Goal: Use online tool/utility: Utilize a website feature to perform a specific function

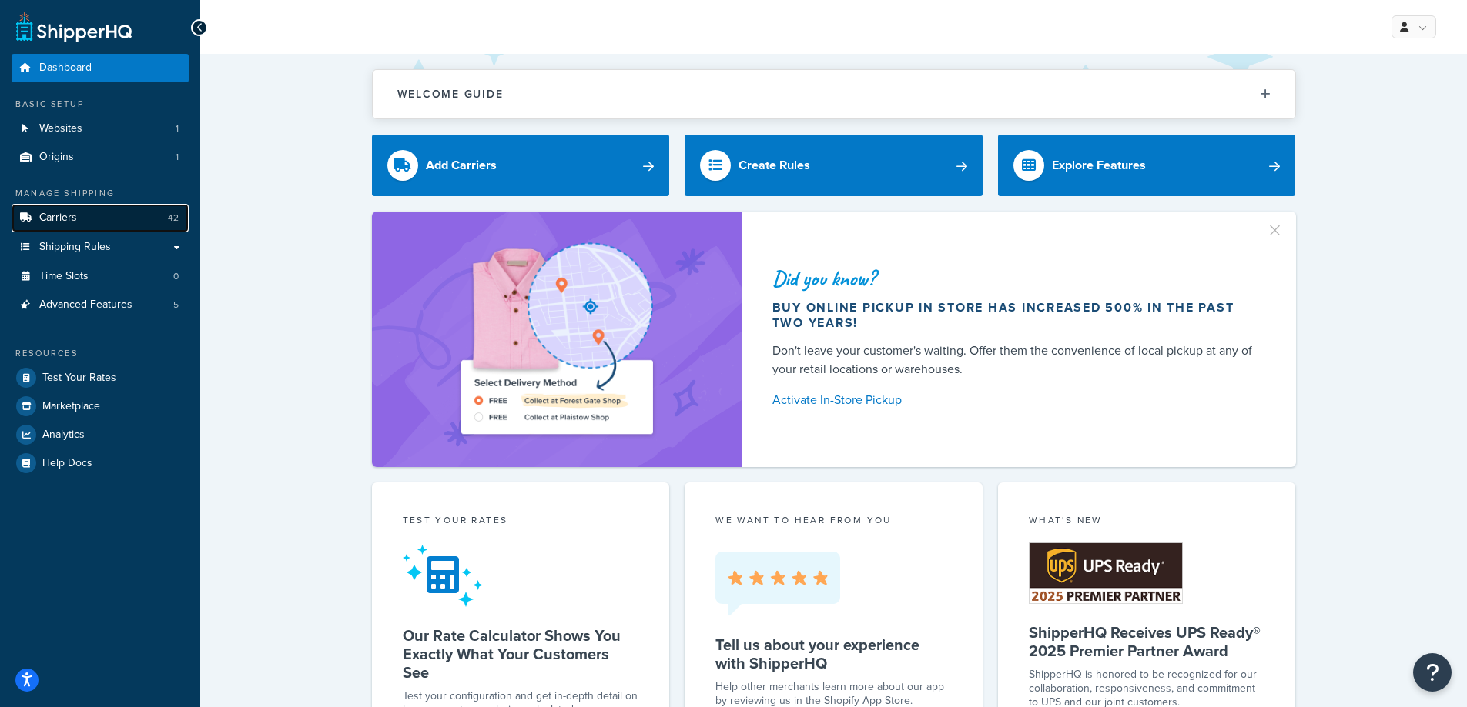
click at [100, 226] on link "Carriers 42" at bounding box center [100, 218] width 177 height 28
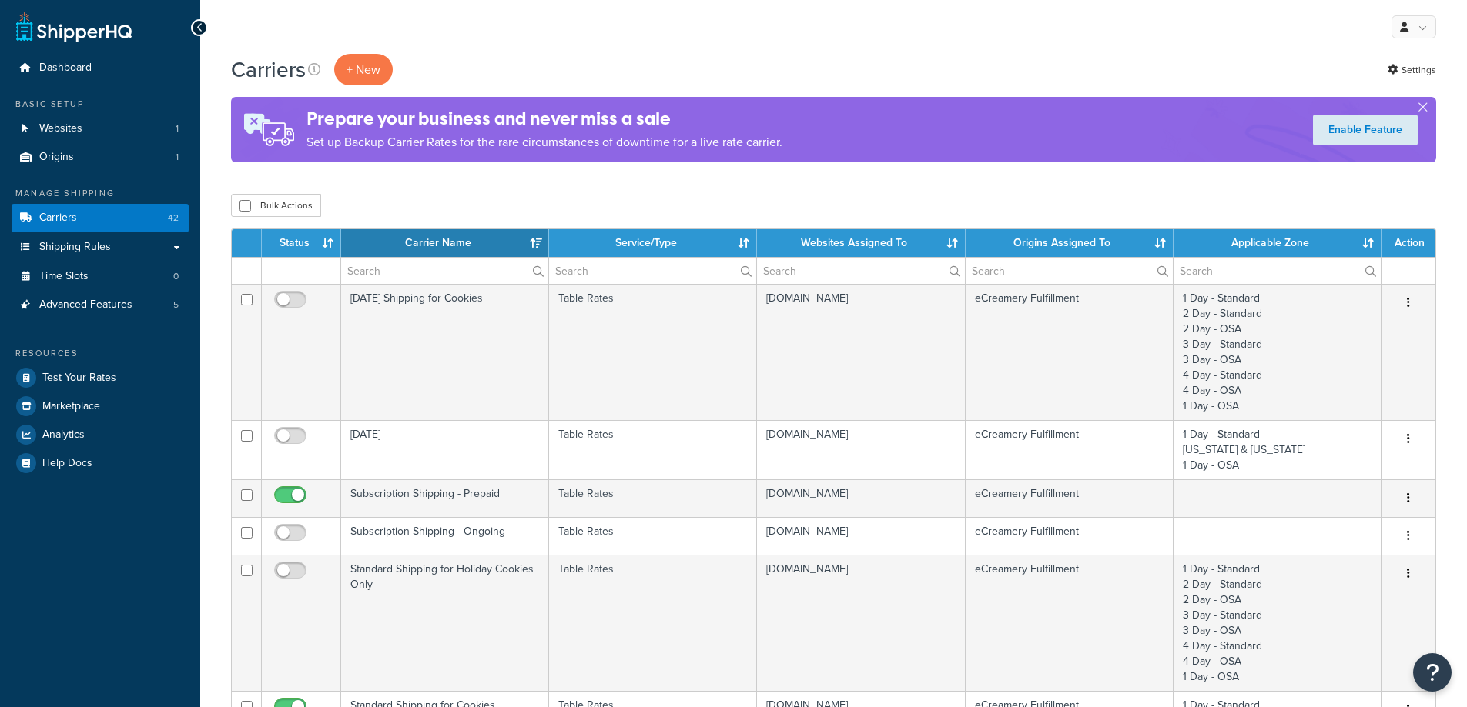
select select "15"
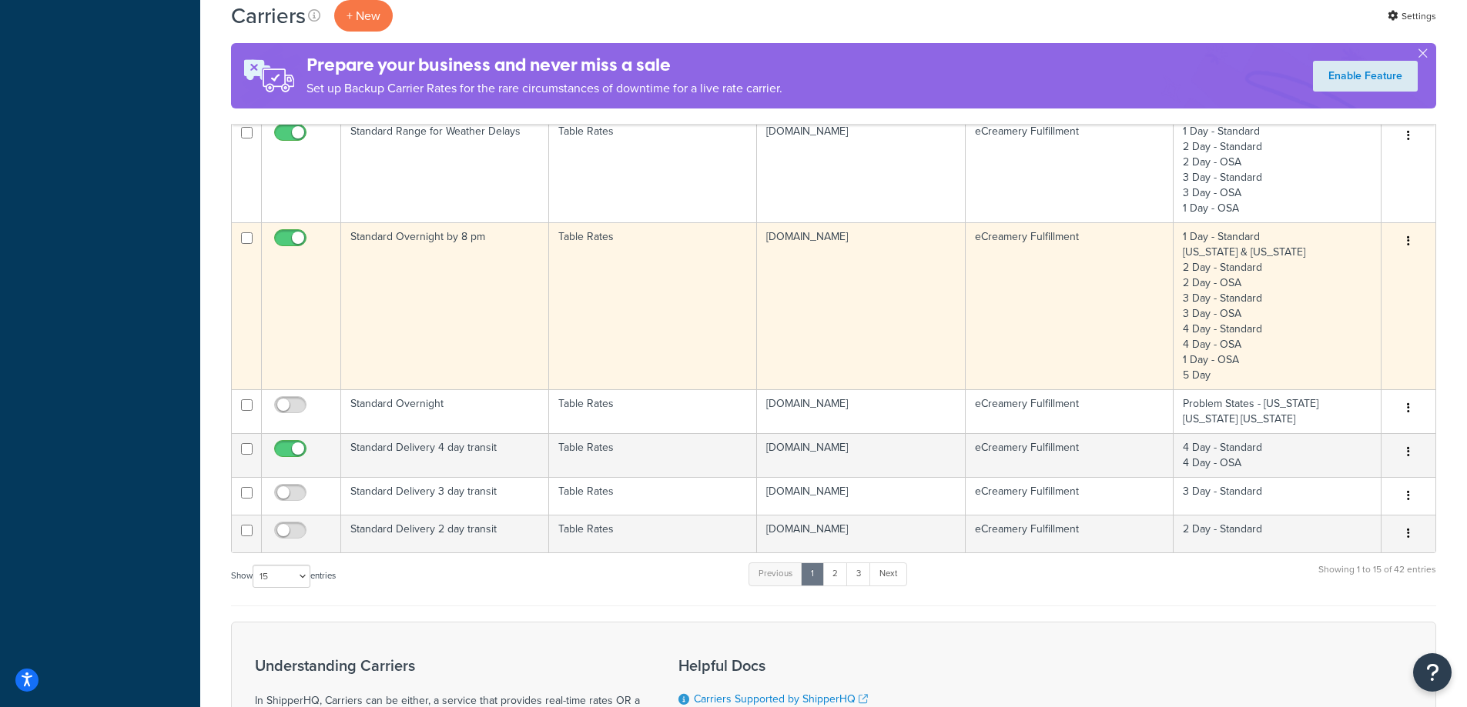
scroll to position [924, 0]
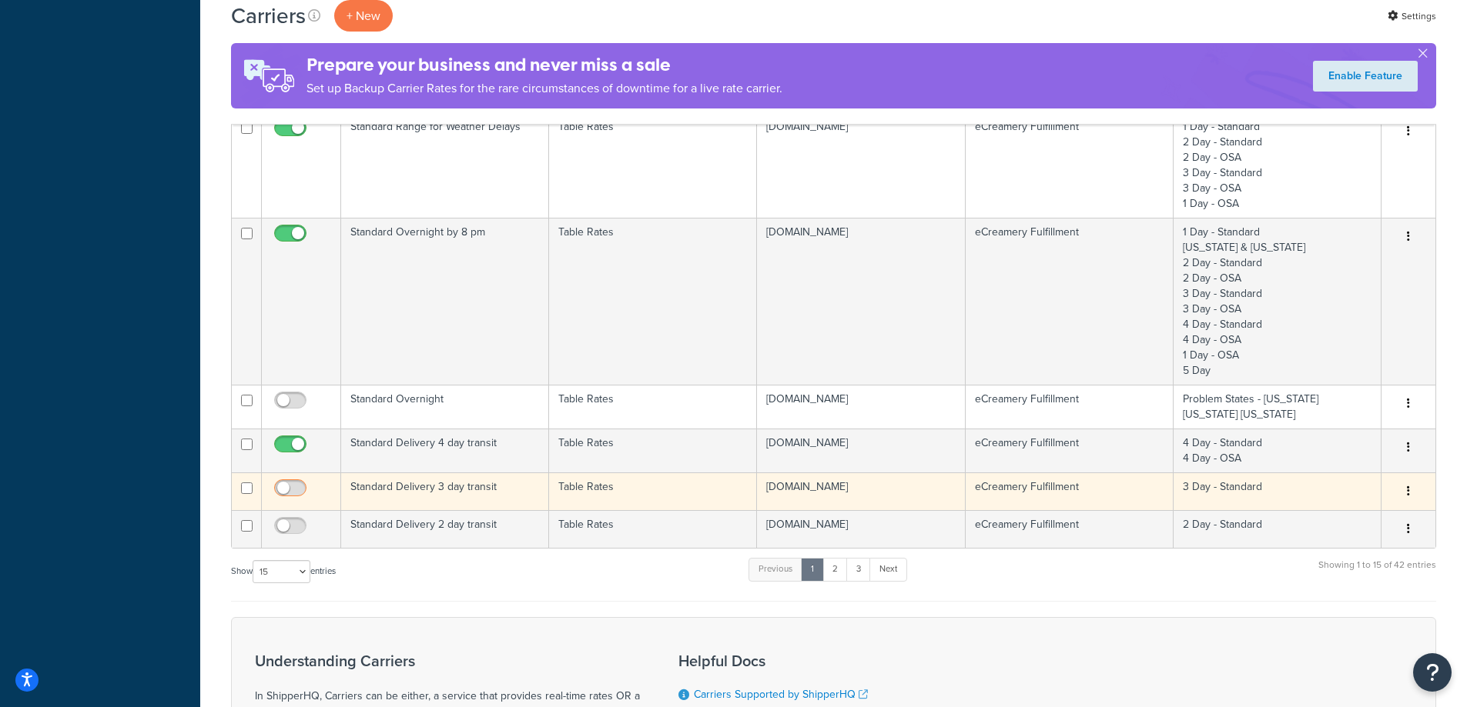
click at [293, 483] on input "checkbox" at bounding box center [292, 492] width 42 height 19
checkbox input "true"
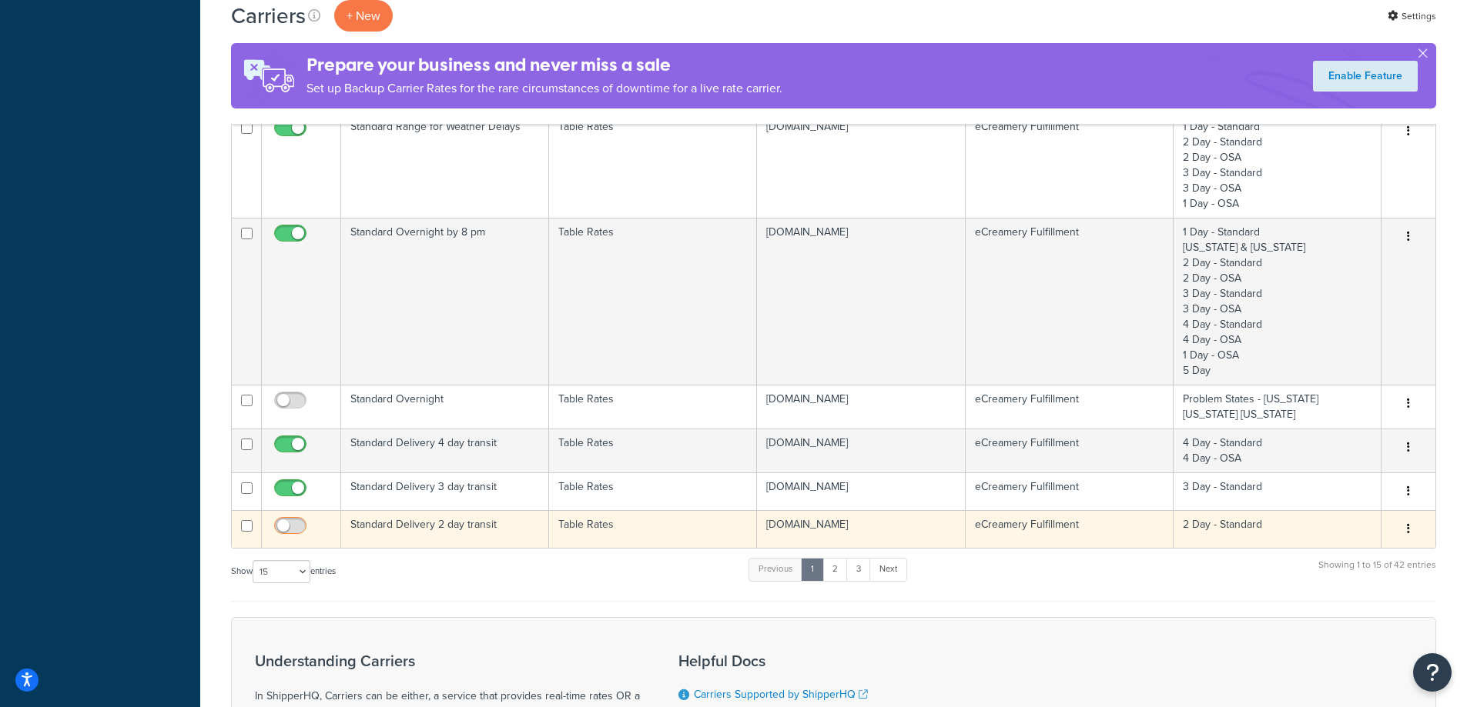
click at [299, 528] on input "checkbox" at bounding box center [292, 529] width 42 height 19
checkbox input "true"
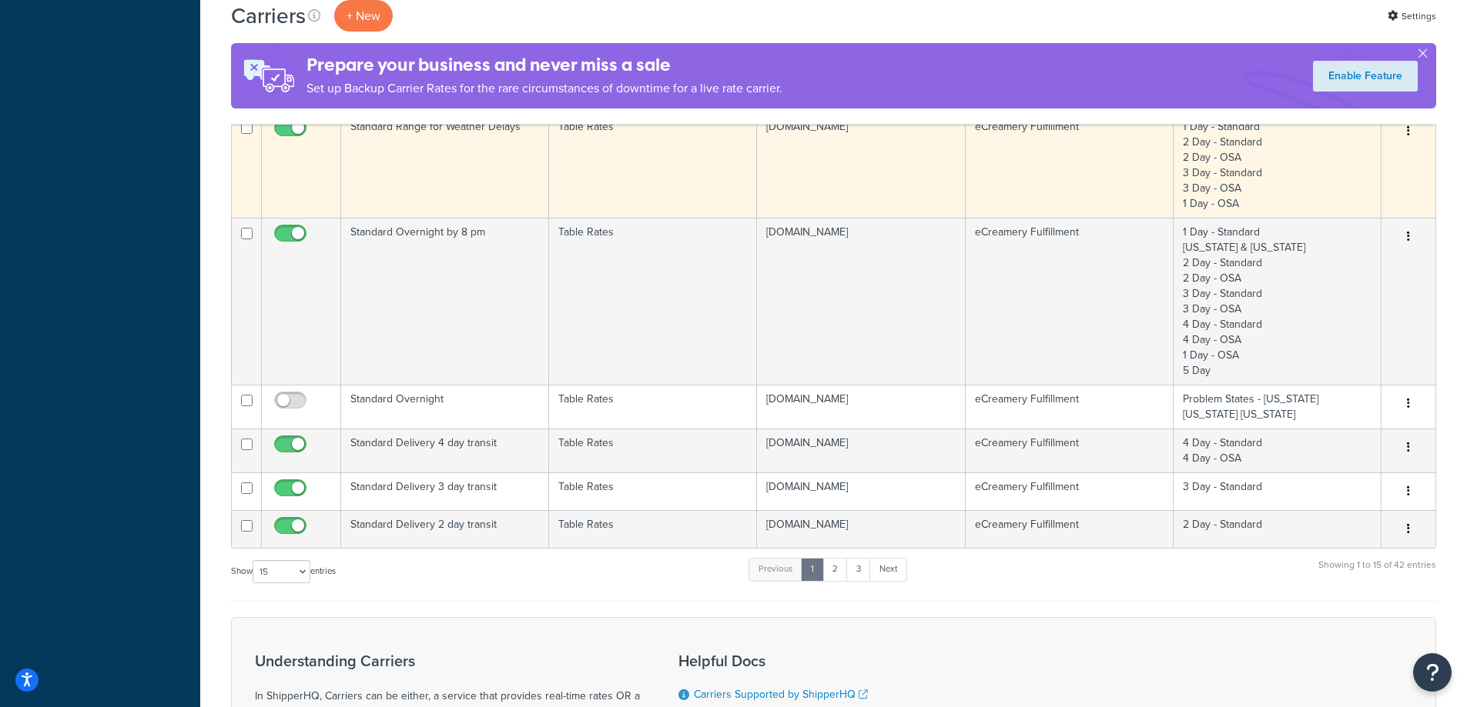
click at [290, 128] on input "checkbox" at bounding box center [292, 131] width 42 height 19
checkbox input "false"
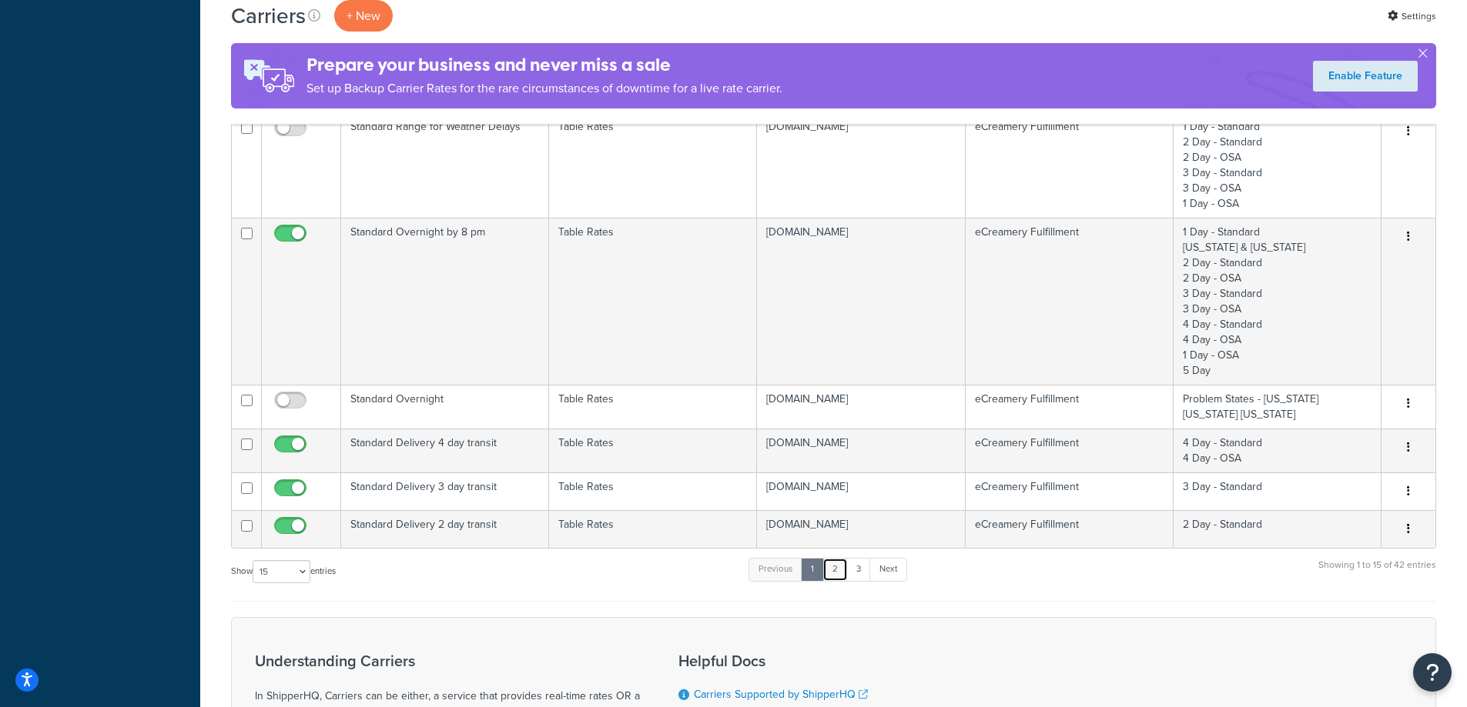
click at [835, 573] on link "2" at bounding box center [834, 569] width 25 height 23
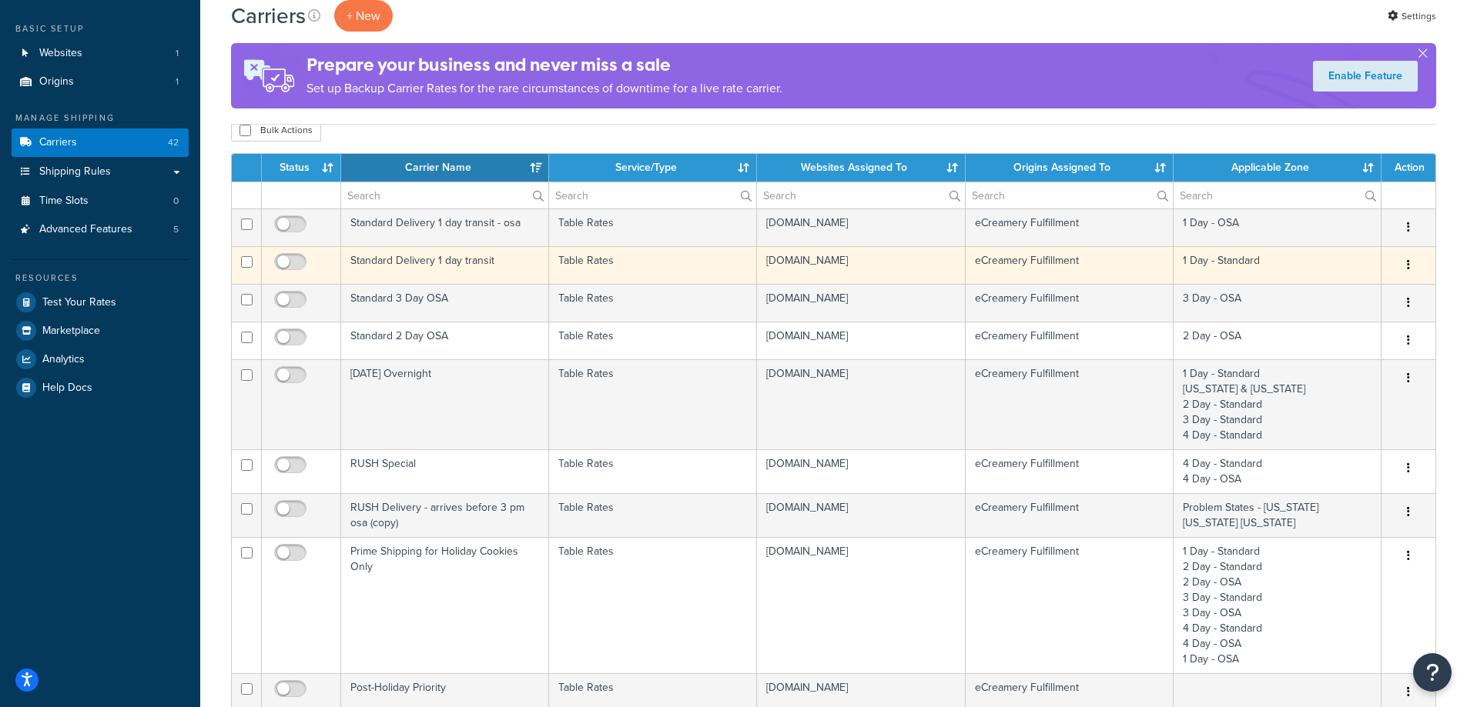
scroll to position [0, 0]
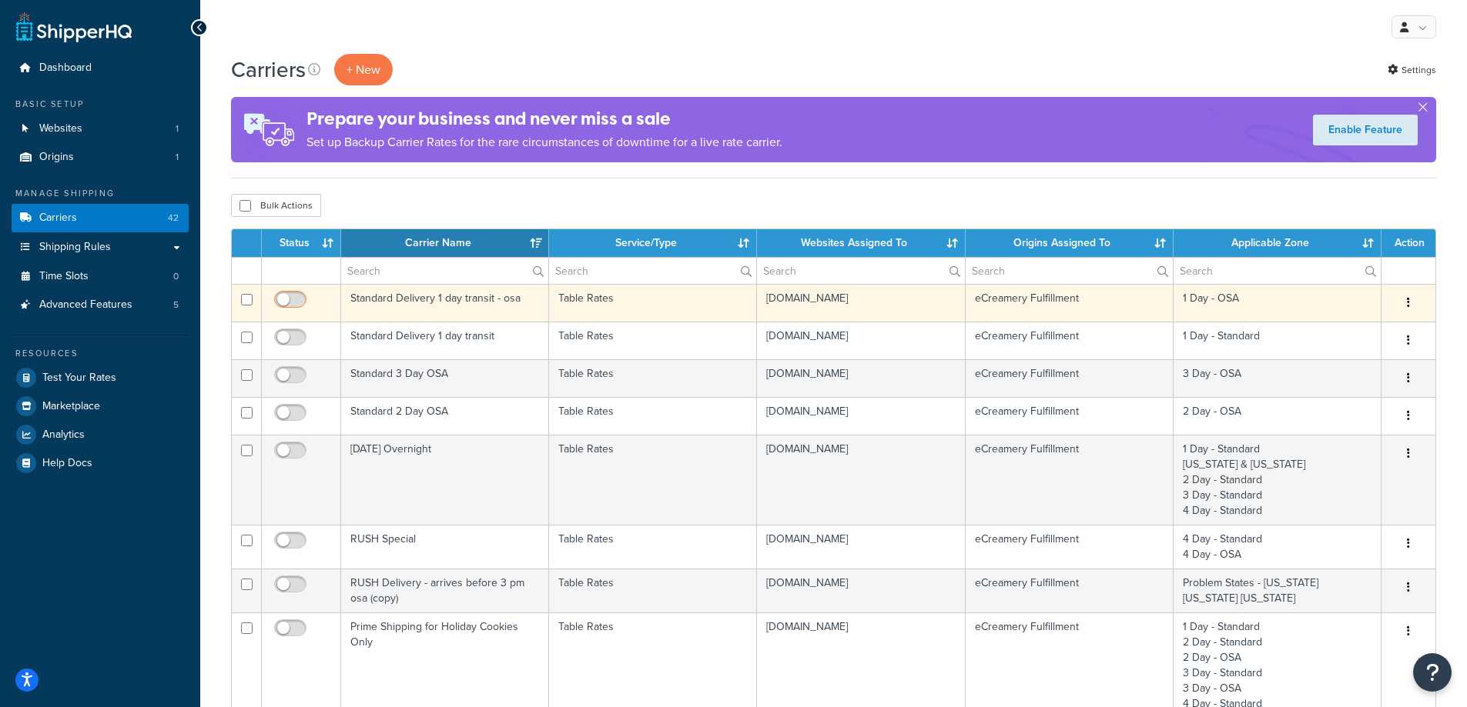
click at [278, 299] on input "checkbox" at bounding box center [292, 303] width 42 height 19
checkbox input "true"
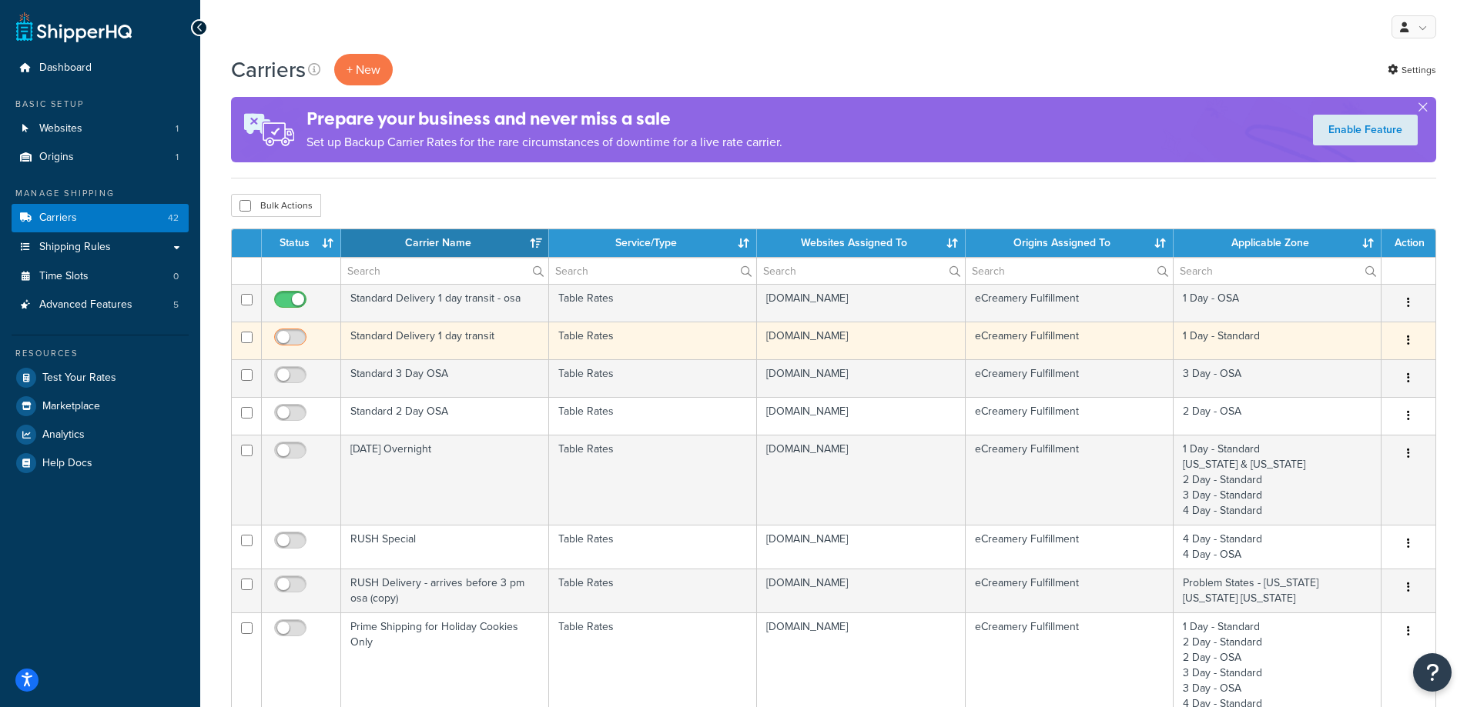
click at [295, 343] on input "checkbox" at bounding box center [292, 341] width 42 height 19
checkbox input "true"
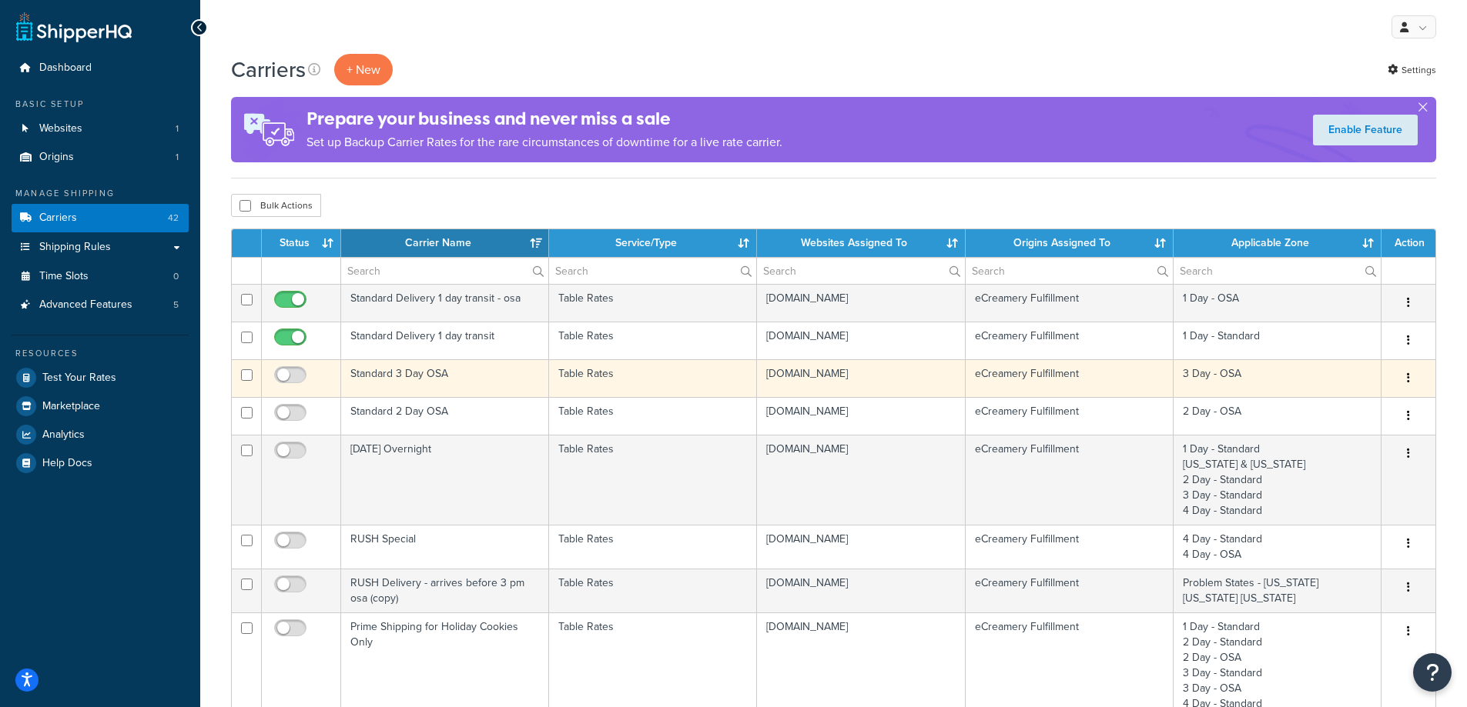
drag, startPoint x: 295, startPoint y: 368, endPoint x: 302, endPoint y: 396, distance: 28.6
click at [294, 369] on span at bounding box center [290, 375] width 32 height 18
click at [294, 370] on input "checkbox" at bounding box center [292, 379] width 42 height 19
checkbox input "true"
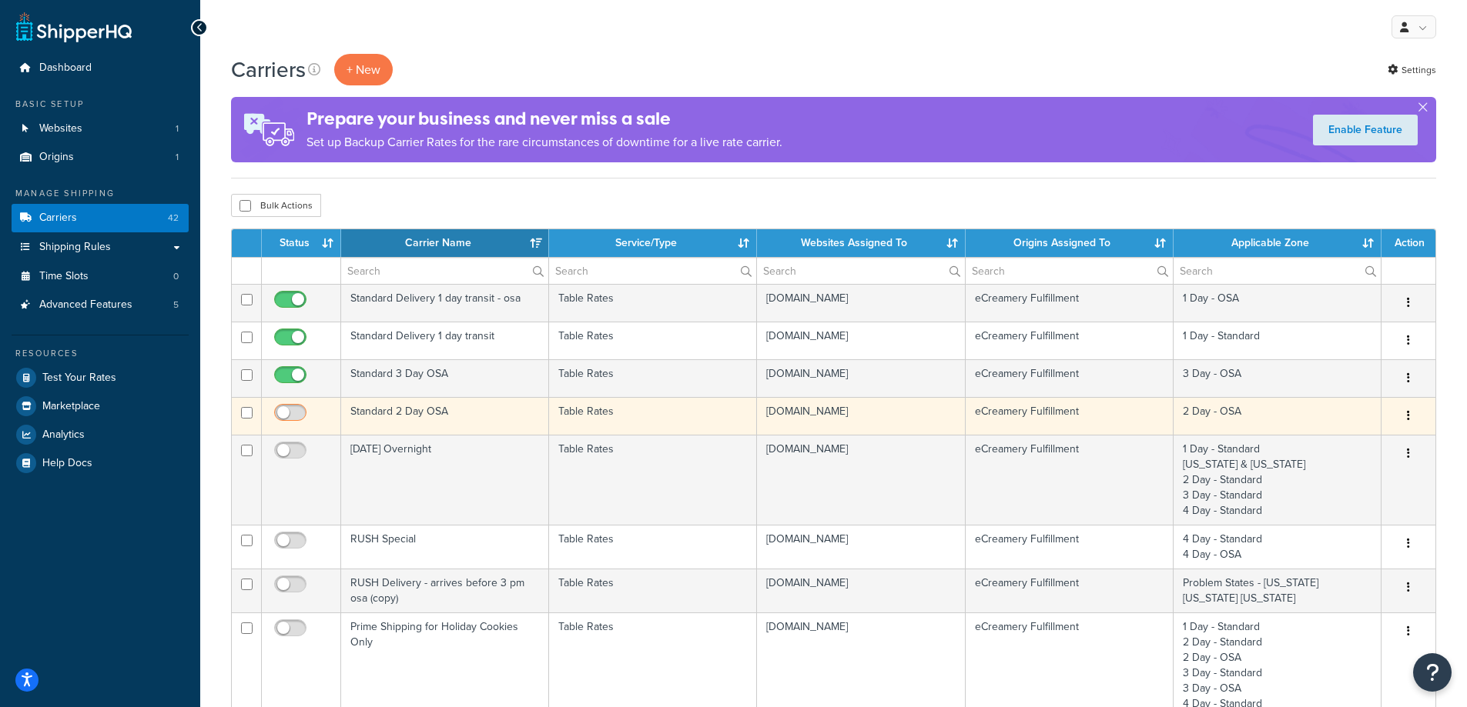
click at [302, 411] on input "checkbox" at bounding box center [292, 416] width 42 height 19
checkbox input "true"
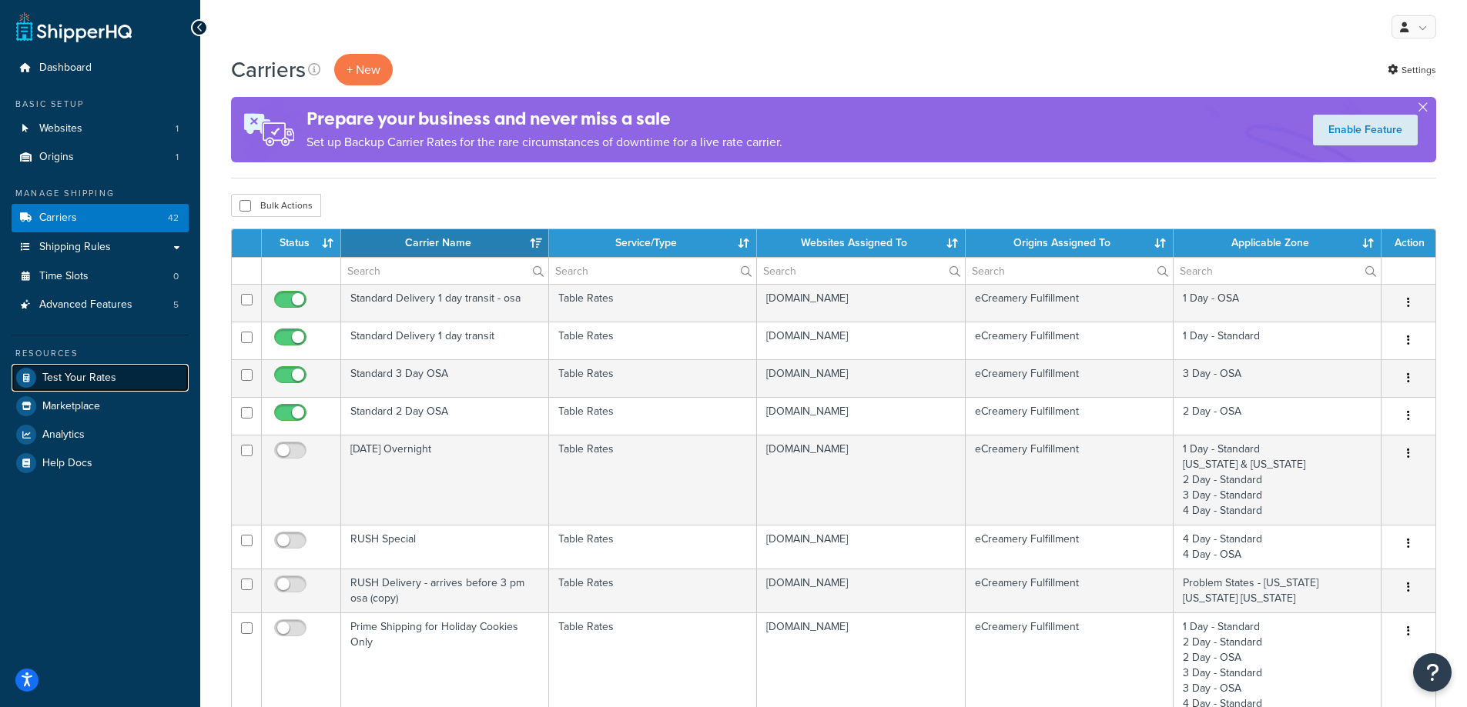
click at [109, 383] on span "Test Your Rates" at bounding box center [79, 378] width 74 height 13
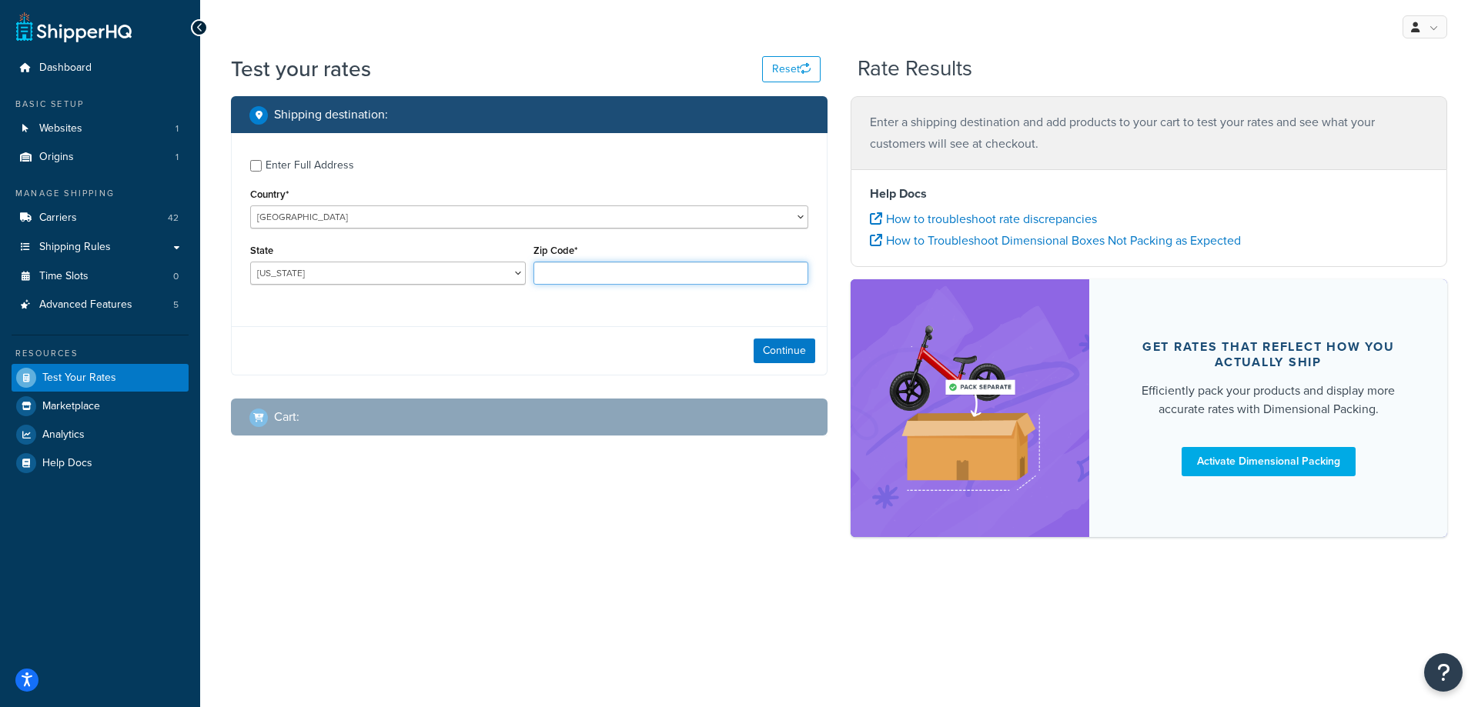
click at [590, 263] on input "Zip Code*" at bounding box center [672, 273] width 276 height 23
type input "32724"
click at [794, 359] on button "Continue" at bounding box center [785, 351] width 62 height 25
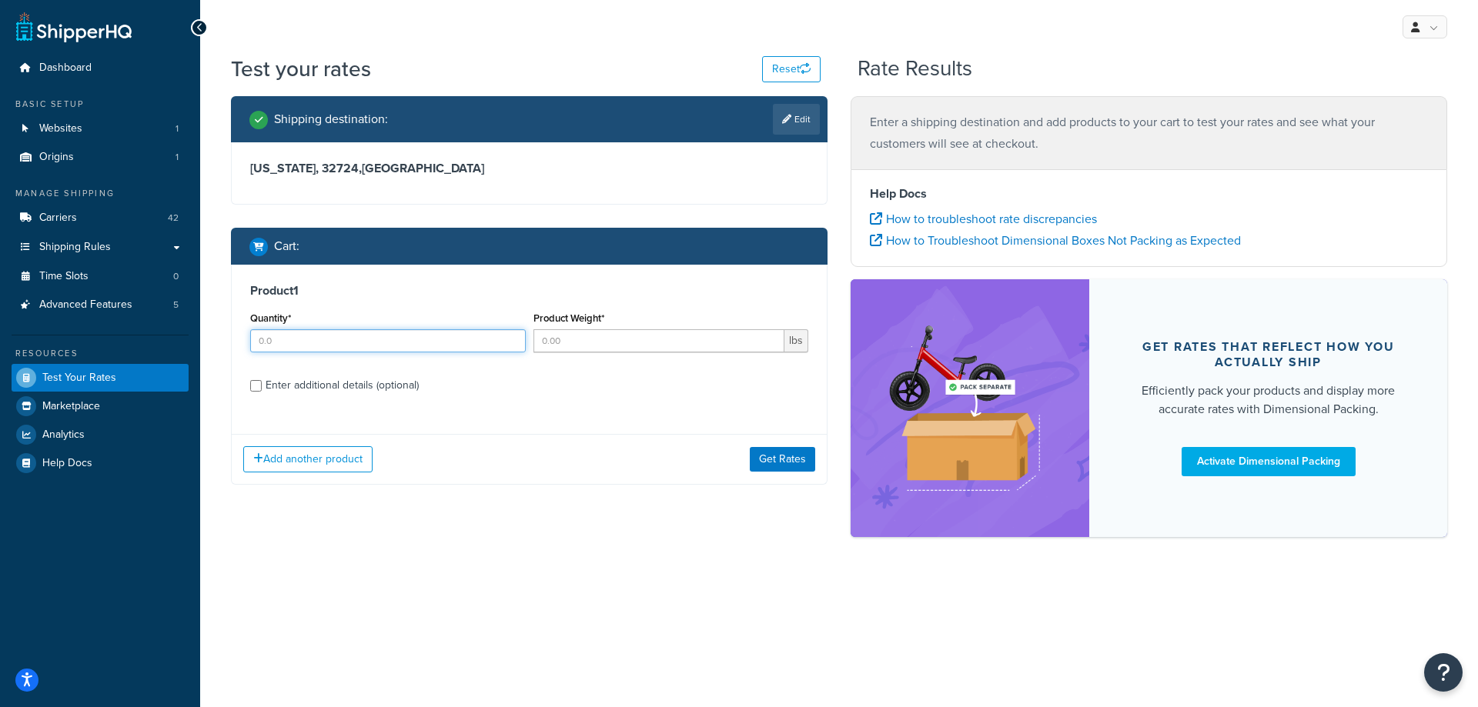
click at [426, 341] on input "Quantity*" at bounding box center [388, 340] width 276 height 23
type input "1"
click at [644, 333] on input "Product Weight*" at bounding box center [660, 340] width 252 height 23
type input "1"
click at [765, 453] on button "Get Rates" at bounding box center [782, 459] width 65 height 25
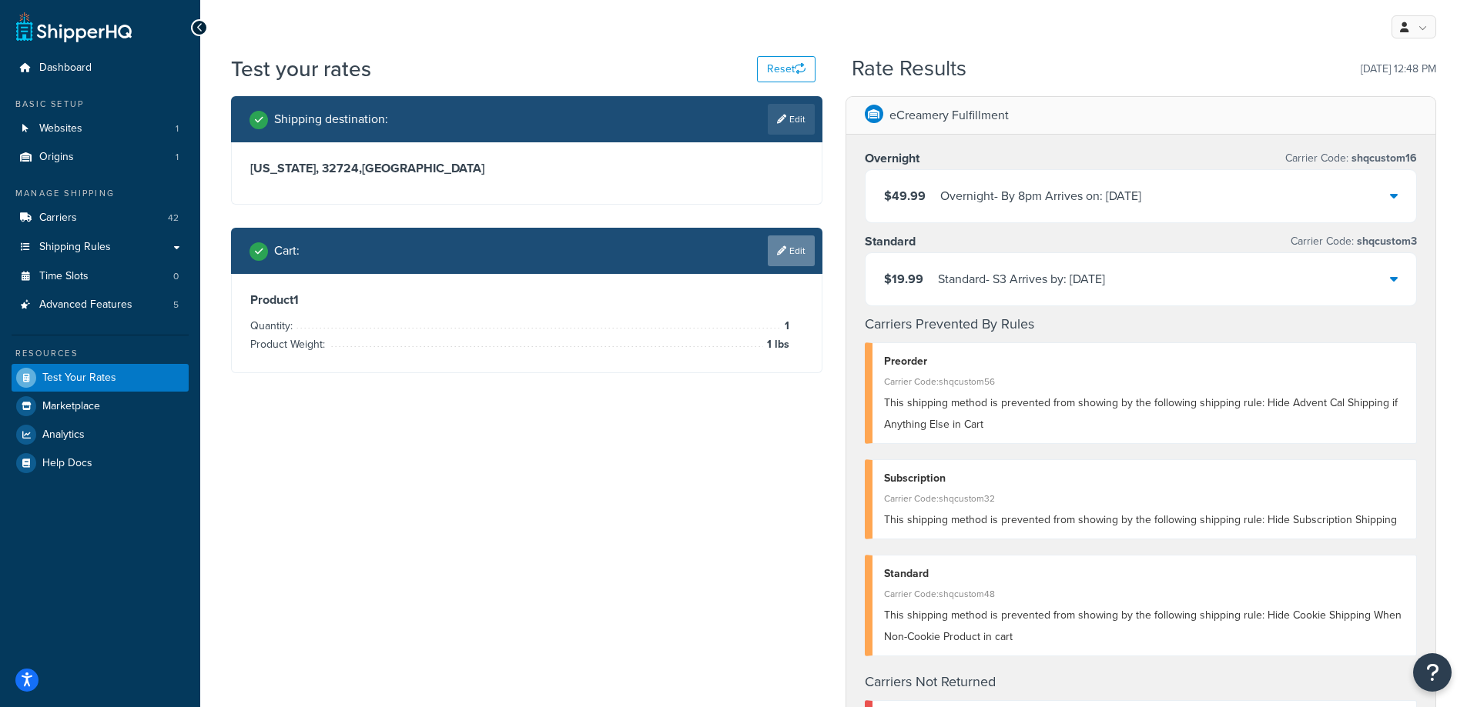
click at [803, 255] on link "Edit" at bounding box center [791, 251] width 47 height 31
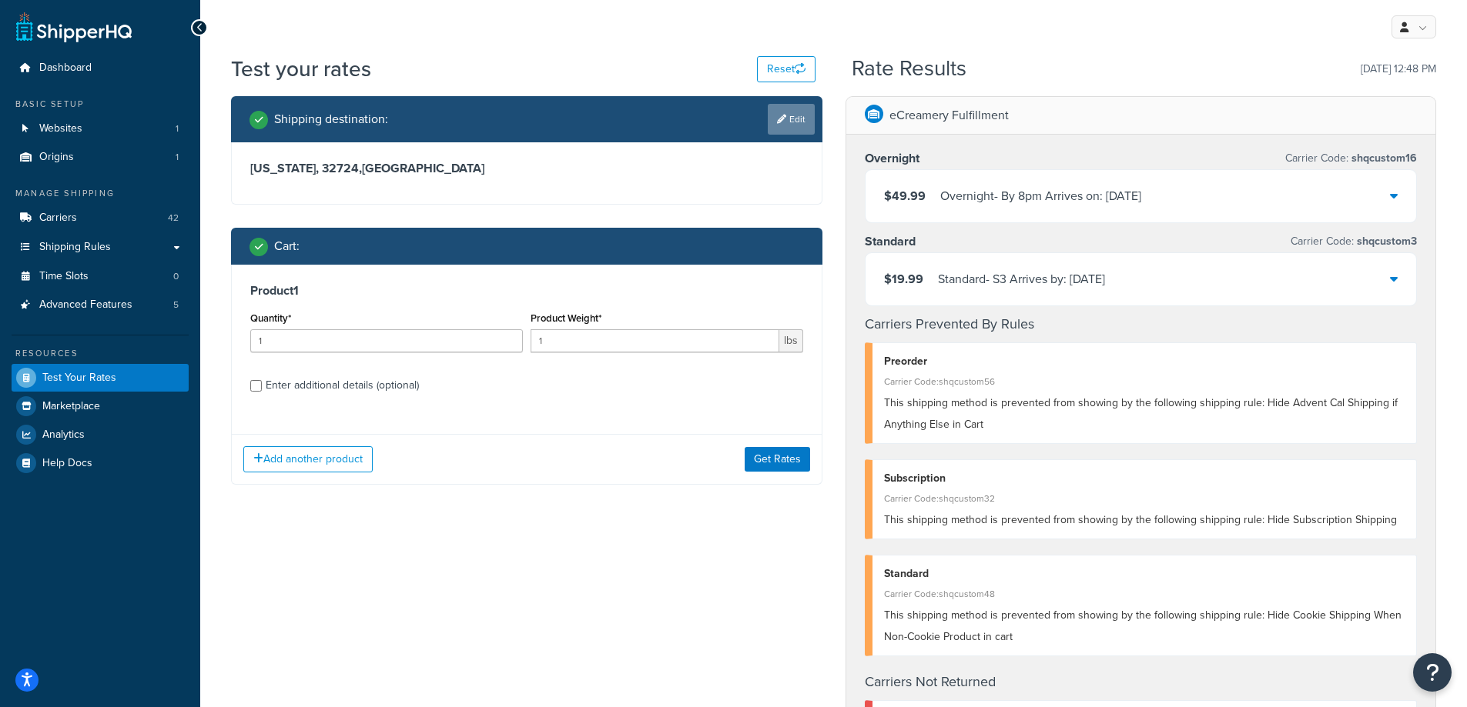
click at [794, 122] on link "Edit" at bounding box center [791, 119] width 47 height 31
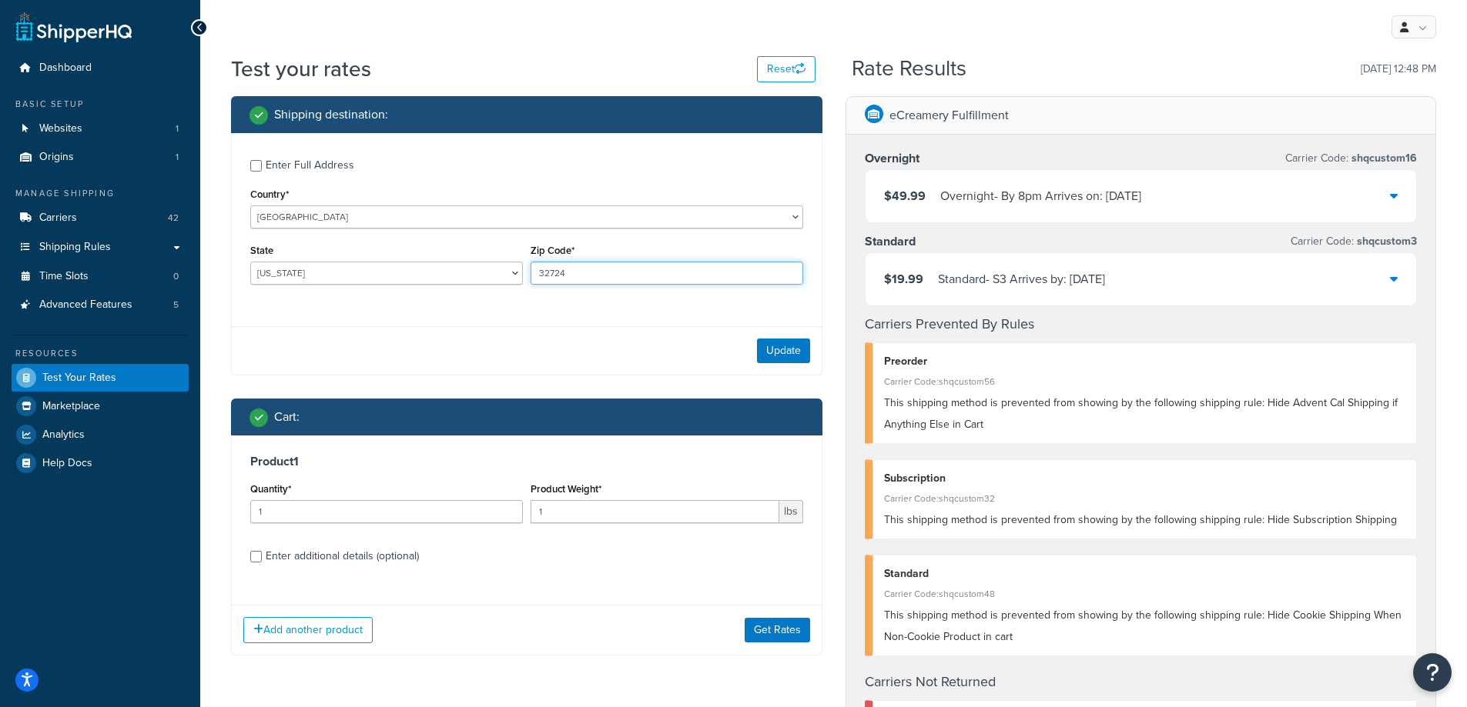
drag, startPoint x: 621, startPoint y: 266, endPoint x: 357, endPoint y: 246, distance: 264.1
click at [357, 246] on div "State Alabama Alaska American Samoa Arizona Arkansas Armed Forces Americas Arme…" at bounding box center [526, 268] width 560 height 56
type input "68123"
click at [795, 359] on button "Update" at bounding box center [783, 351] width 53 height 25
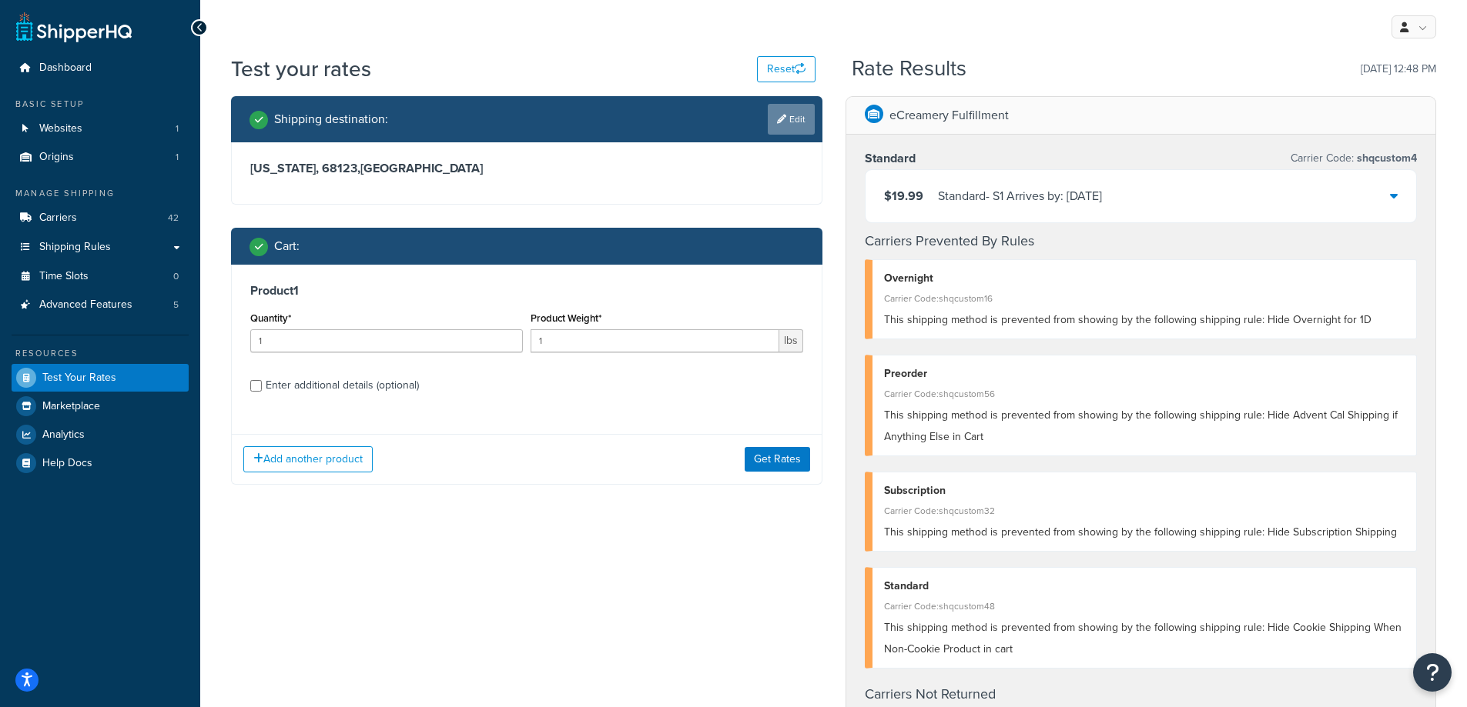
click at [791, 114] on link "Edit" at bounding box center [791, 119] width 47 height 31
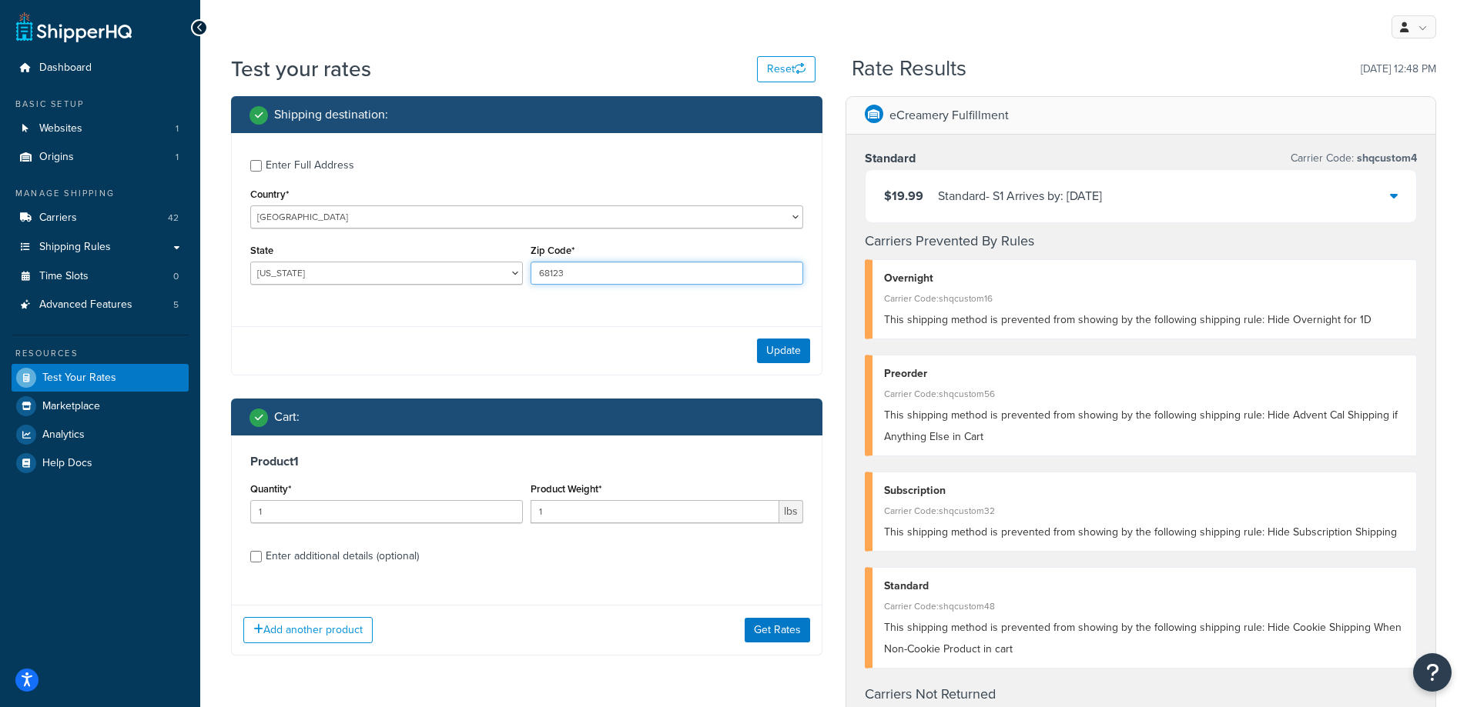
drag, startPoint x: 597, startPoint y: 273, endPoint x: 329, endPoint y: 269, distance: 267.2
click at [329, 269] on div "State Alabama Alaska American Samoa Arizona Arkansas Armed Forces Americas Arme…" at bounding box center [526, 268] width 560 height 56
type input "60652"
click at [782, 362] on button "Update" at bounding box center [783, 351] width 53 height 25
